Goal: Information Seeking & Learning: Understand process/instructions

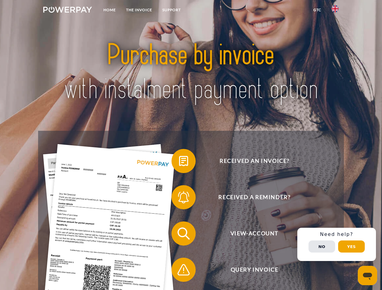
click at [67, 11] on img at bounding box center [67, 10] width 49 height 6
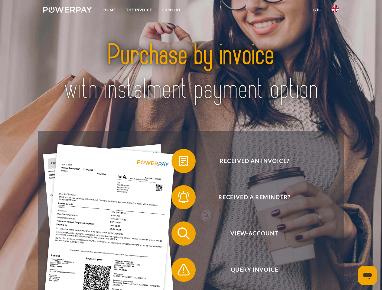
click at [335, 11] on img at bounding box center [334, 8] width 7 height 7
click at [317, 10] on link "GTC" at bounding box center [317, 10] width 18 height 11
click at [179, 162] on span at bounding box center [174, 161] width 30 height 30
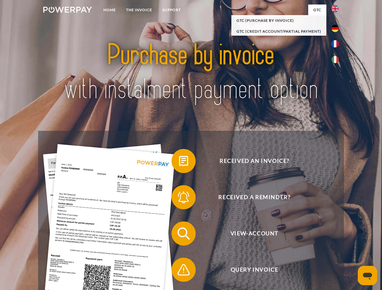
click at [179, 199] on div "Received an invoice? Received a reminder? View-Account Query Invoice" at bounding box center [190, 252] width 305 height 242
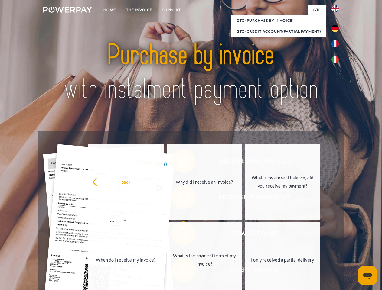
click at [179, 235] on link "What is the payment term of my invoice?" at bounding box center [204, 260] width 75 height 76
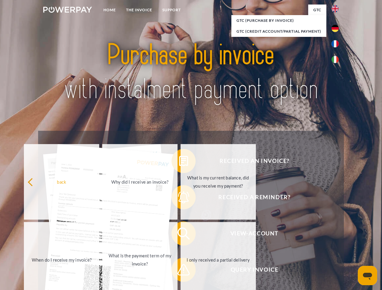
click at [179, 271] on span at bounding box center [174, 270] width 30 height 30
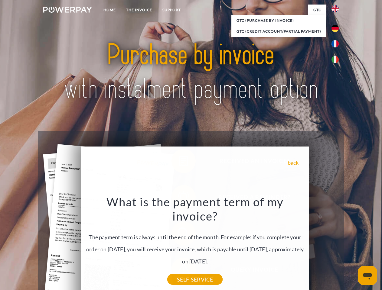
click at [336, 245] on div "Received an invoice? Received a reminder? View-Account Query Invoice" at bounding box center [190, 252] width 305 height 242
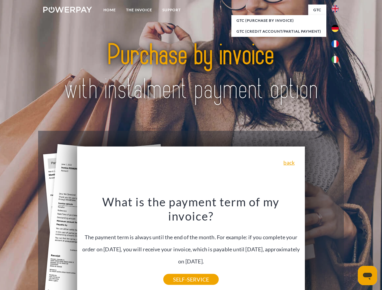
click at [322, 246] on span "View-Account" at bounding box center [254, 234] width 148 height 24
click at [351, 247] on header "Home THE INVOICE Support" at bounding box center [191, 208] width 382 height 417
